Goal: Find contact information: Find contact information

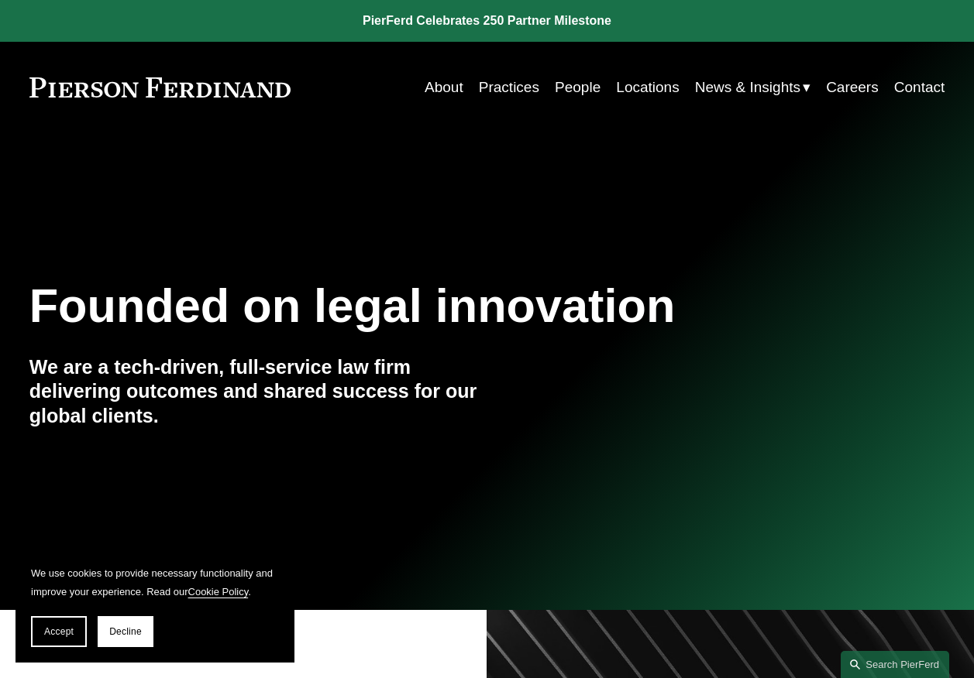
click at [575, 88] on link "People" at bounding box center [578, 87] width 46 height 29
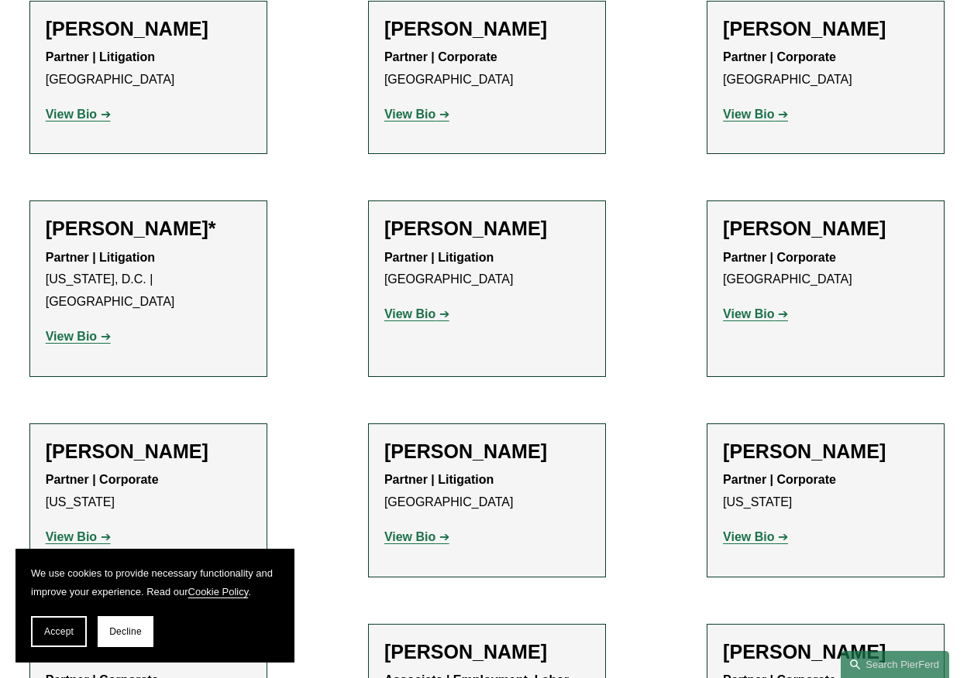
scroll to position [8210, 0]
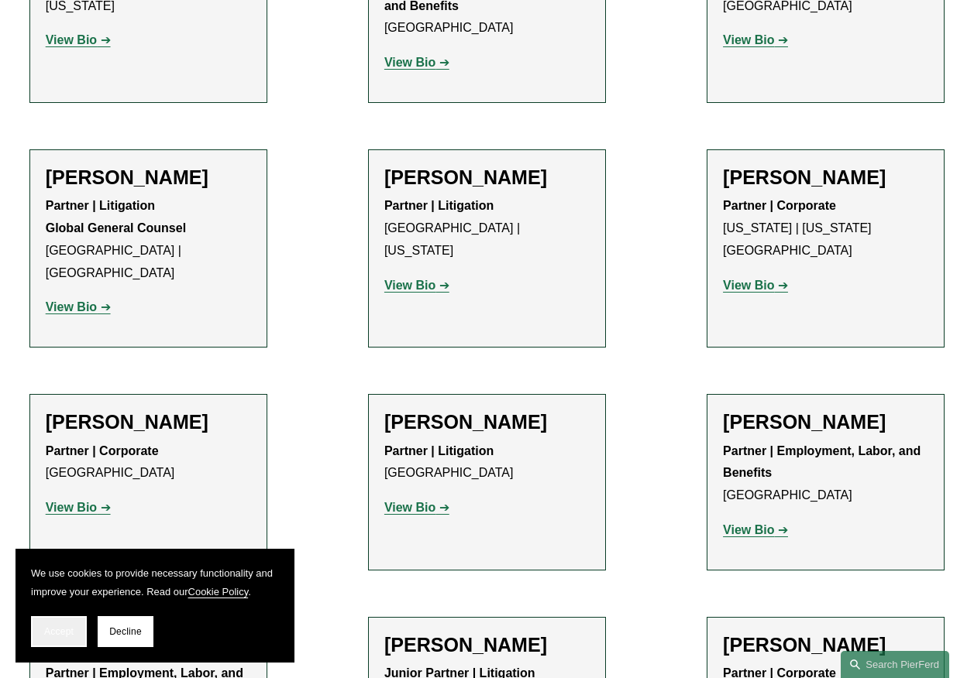
click at [69, 633] on span "Accept" at bounding box center [58, 632] width 29 height 11
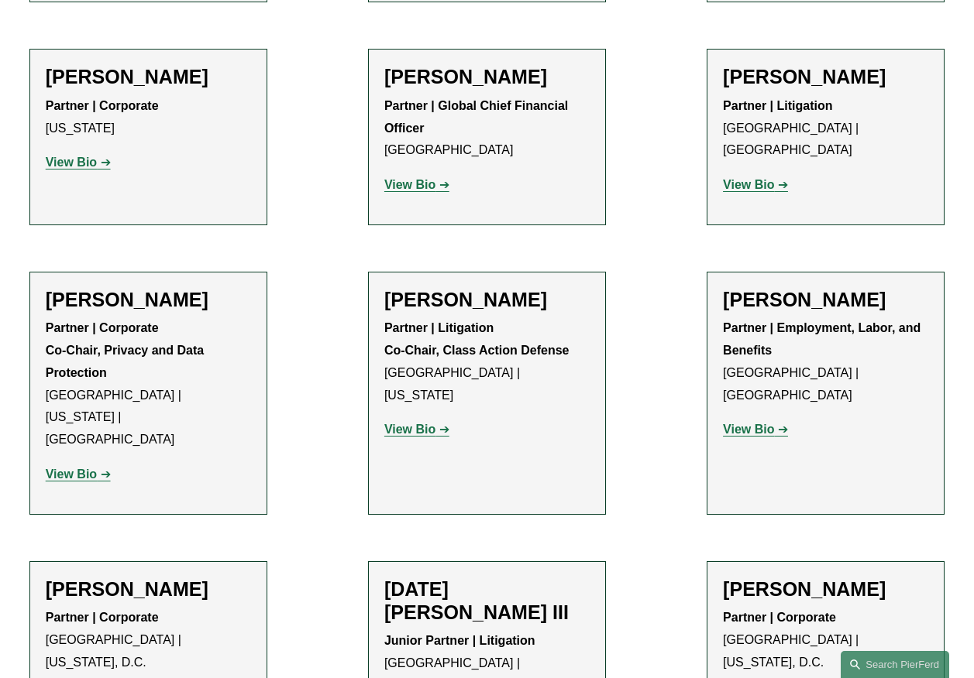
scroll to position [13089, 0]
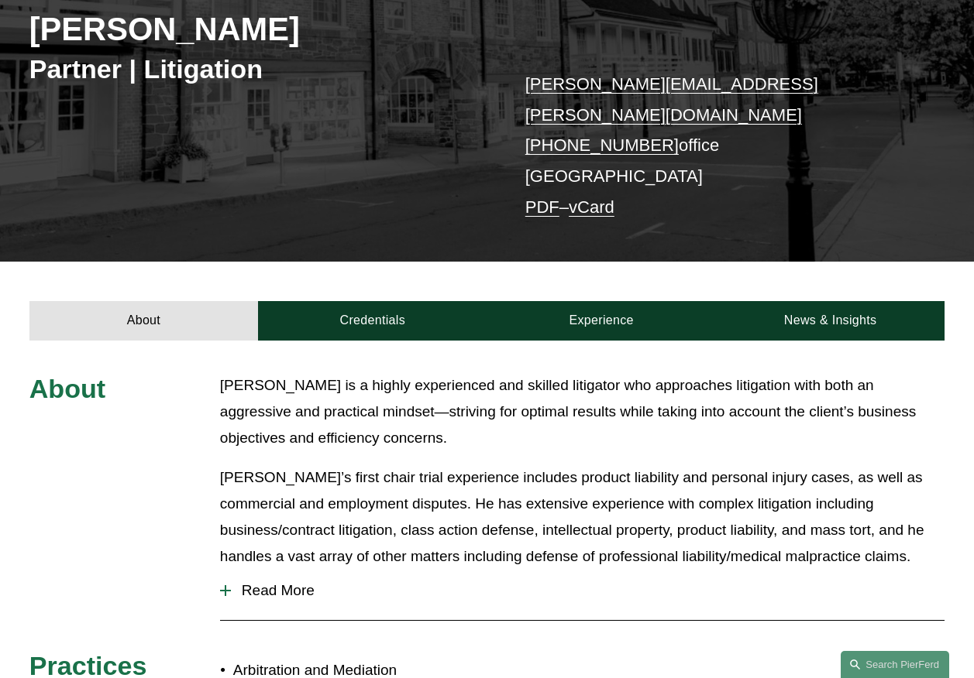
scroll to position [387, 0]
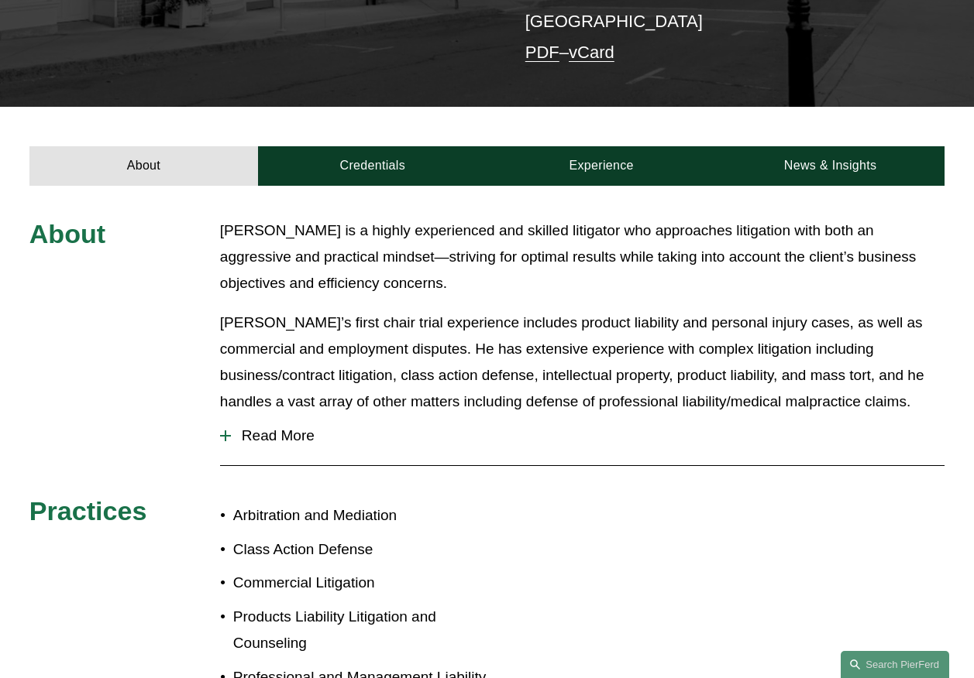
click at [285, 428] on span "Read More" at bounding box center [587, 436] width 713 height 17
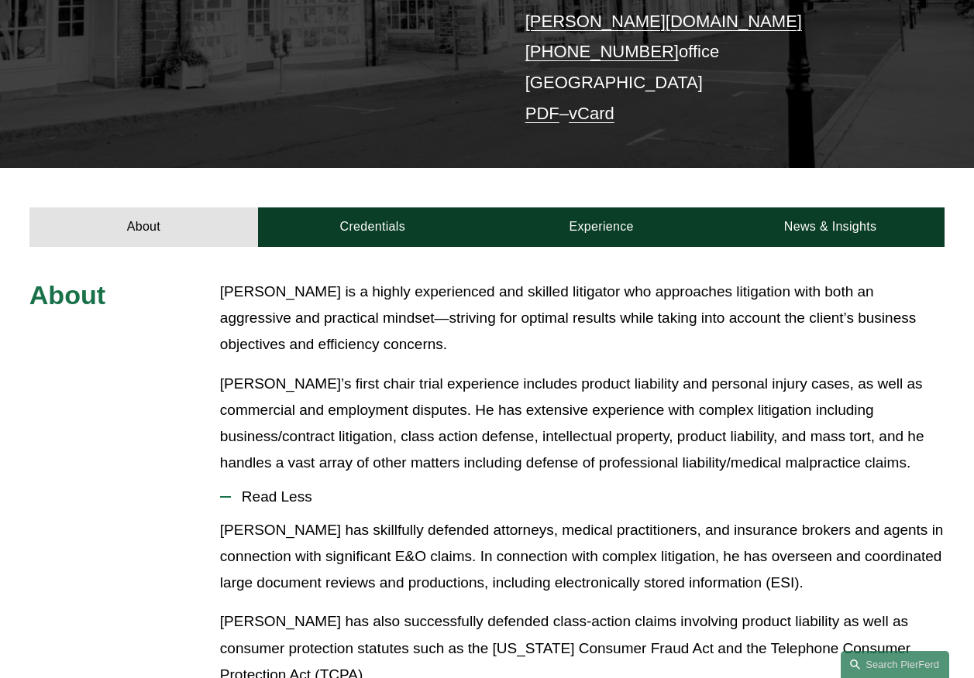
scroll to position [94, 0]
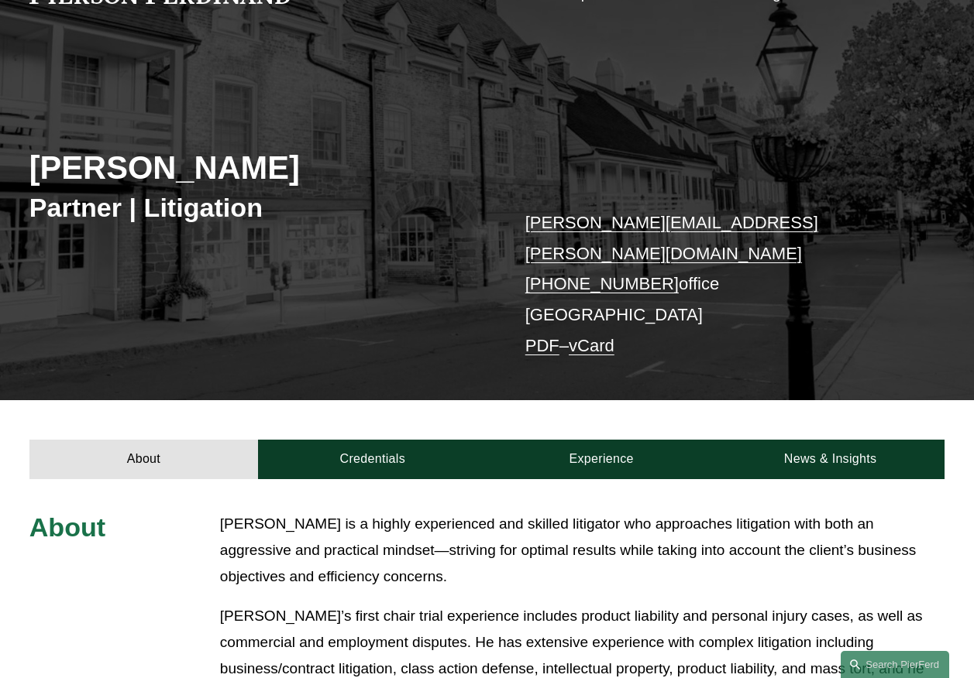
click at [534, 336] on link "PDF" at bounding box center [542, 345] width 34 height 19
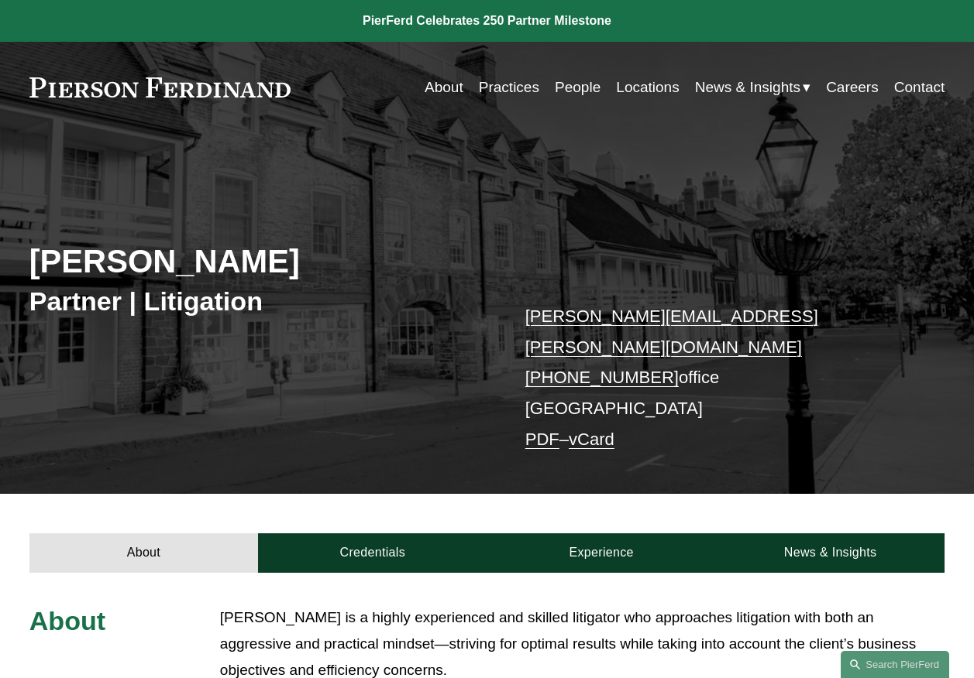
click at [929, 89] on link "Contact" at bounding box center [919, 87] width 50 height 29
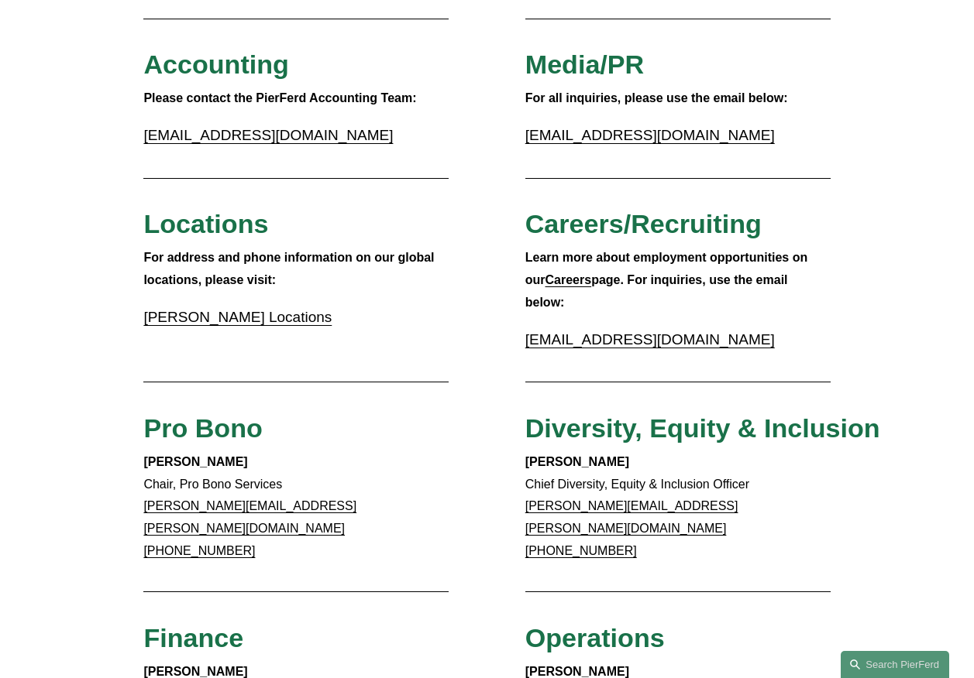
scroll to position [387, 0]
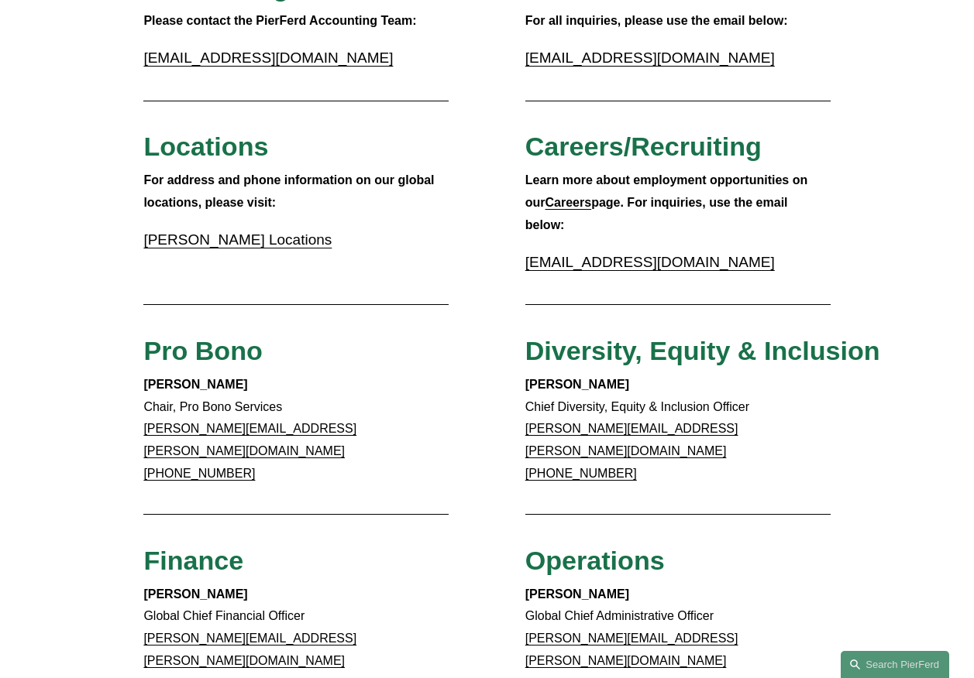
click at [227, 245] on link "Pierson Ferdinand Locations" at bounding box center [237, 240] width 188 height 16
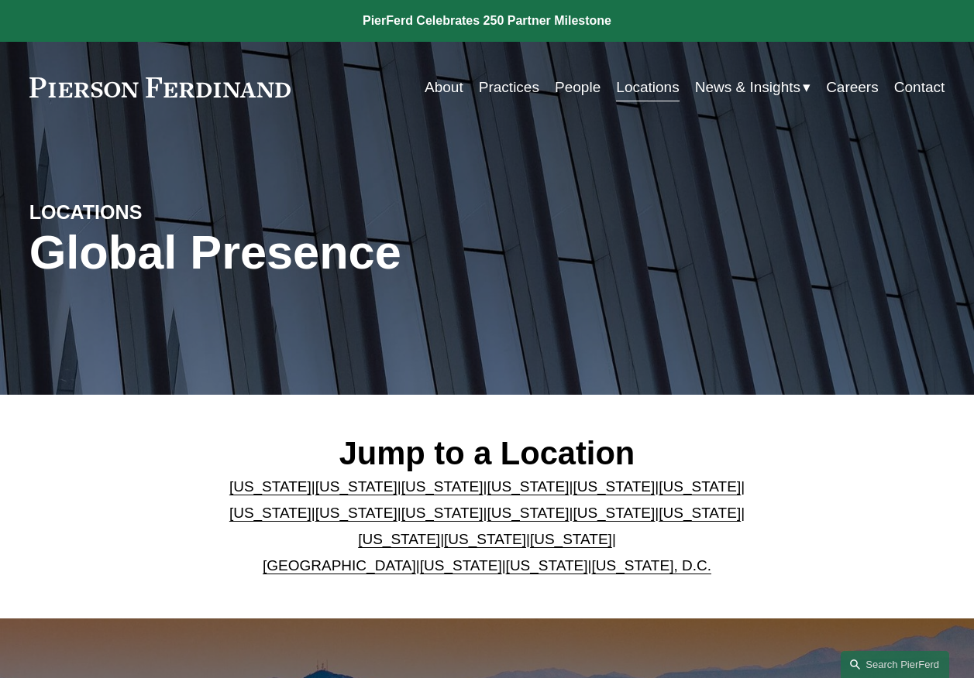
click at [566, 92] on link "People" at bounding box center [578, 87] width 46 height 29
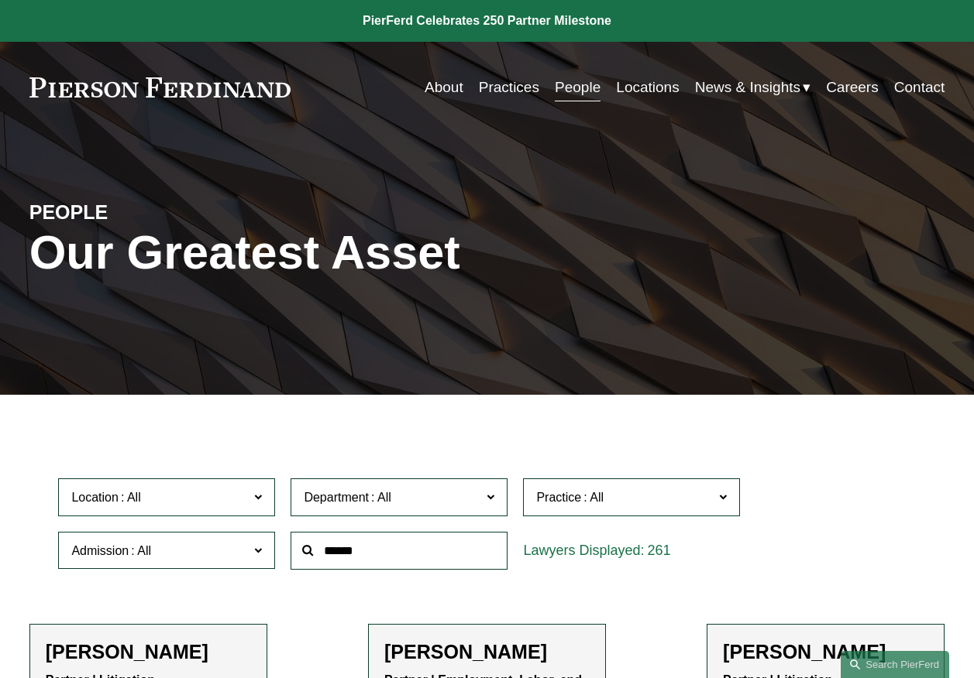
scroll to position [310, 0]
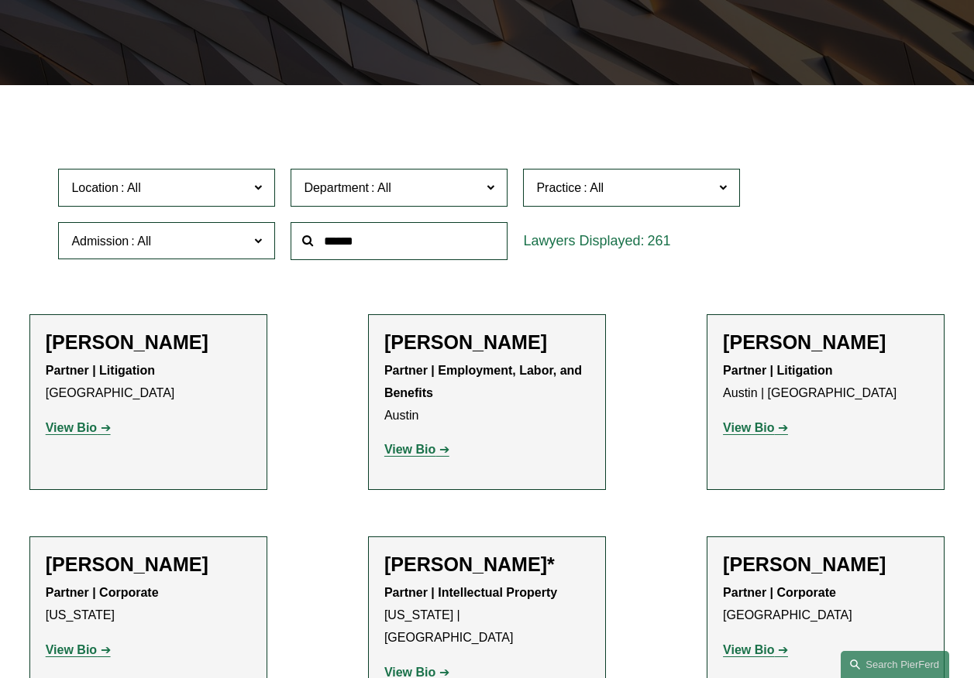
click at [366, 243] on input "text" at bounding box center [398, 241] width 217 height 38
type input "*******"
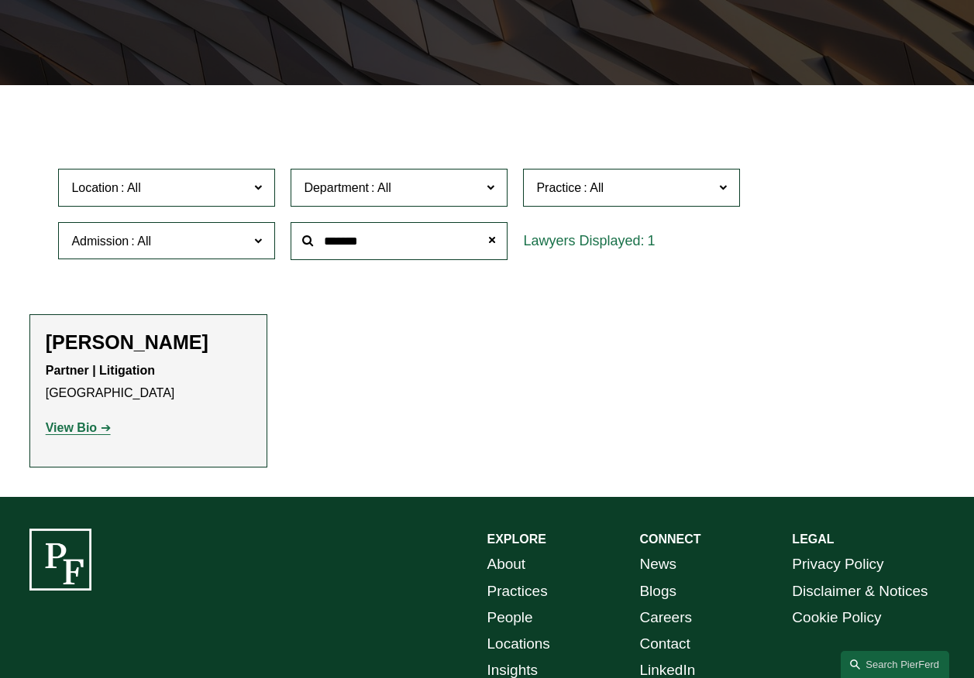
scroll to position [459, 0]
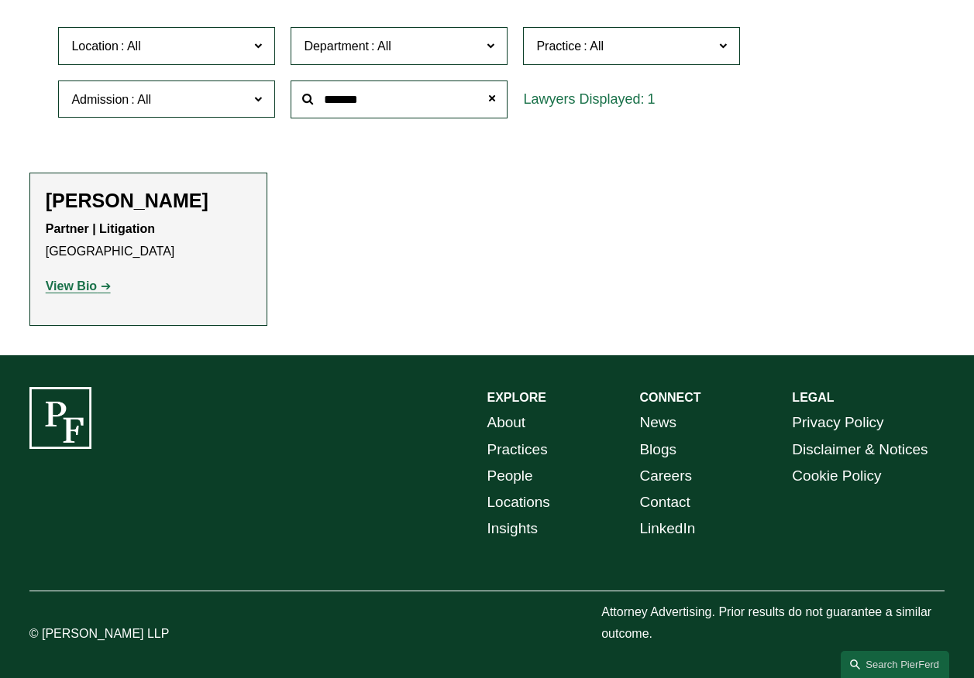
click at [508, 504] on link "Locations" at bounding box center [518, 502] width 63 height 26
